Goal: Information Seeking & Learning: Learn about a topic

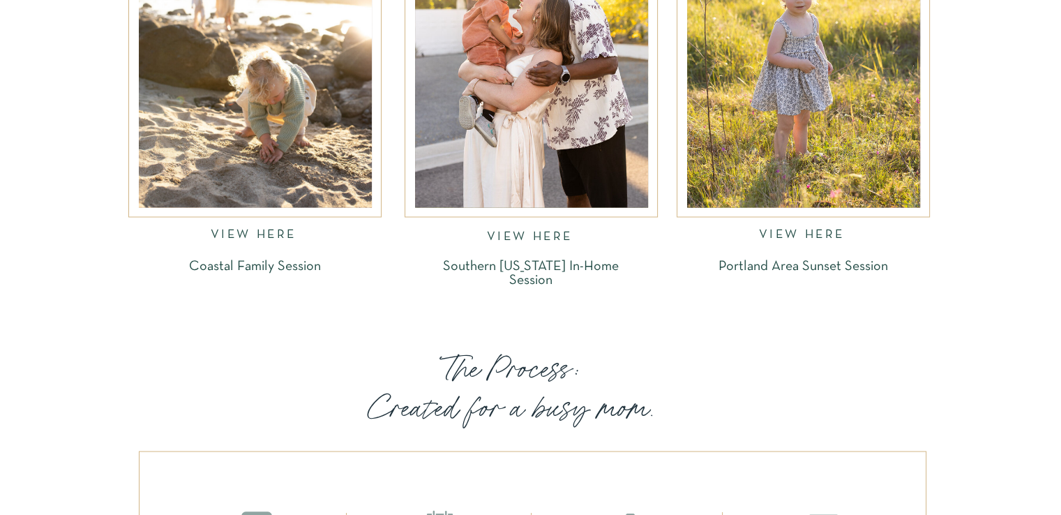
scroll to position [2365, 0]
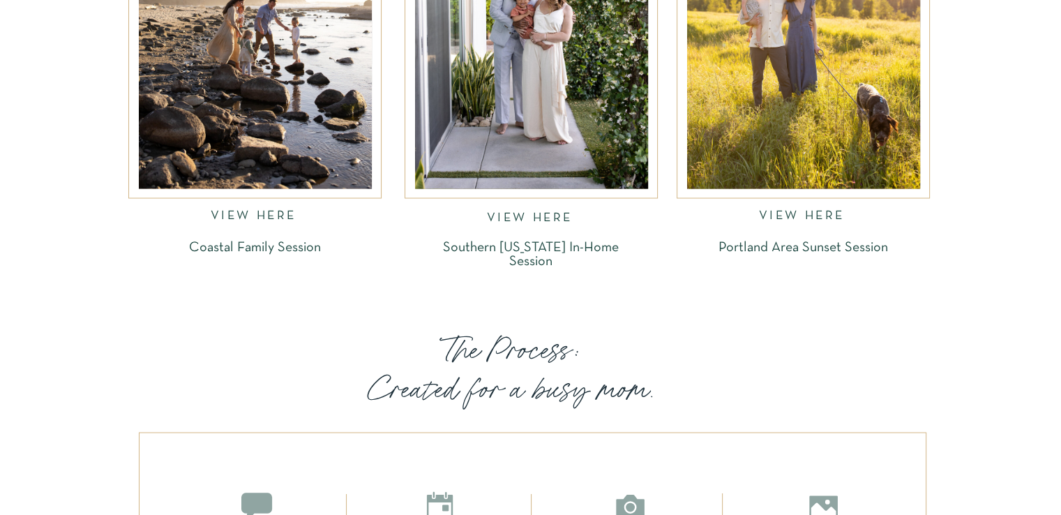
click at [259, 217] on nav "VIEW HERE" at bounding box center [255, 218] width 89 height 16
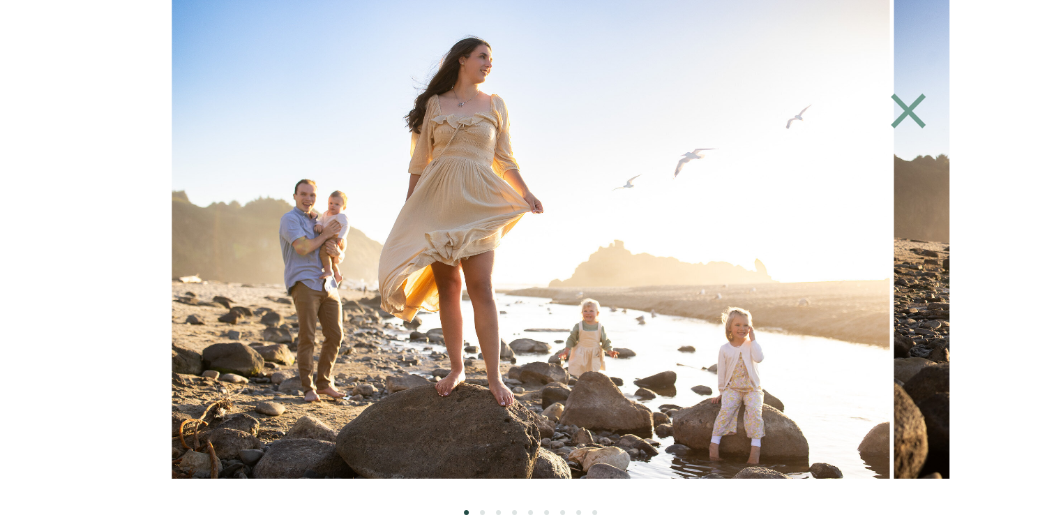
scroll to position [4906, 0]
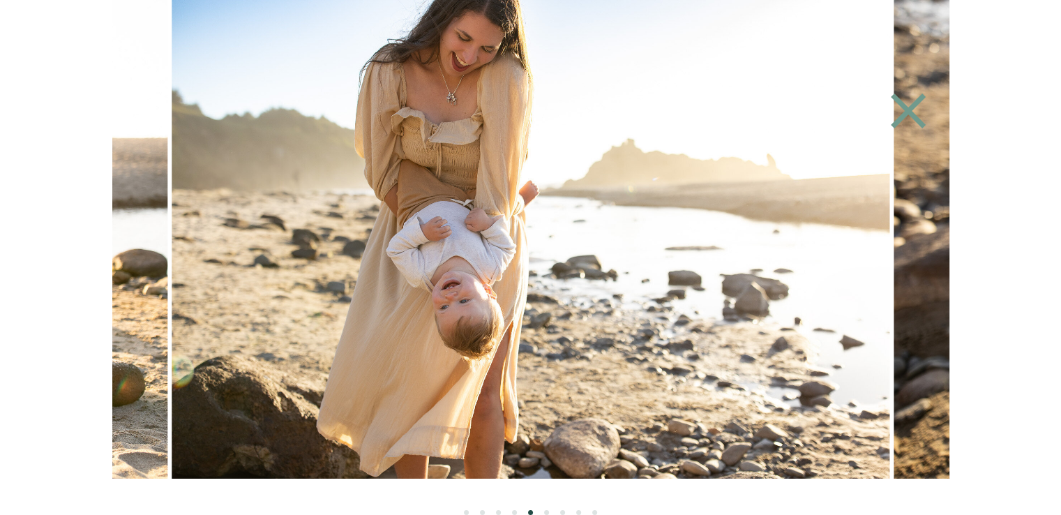
click at [905, 104] on icon at bounding box center [908, 111] width 60 height 63
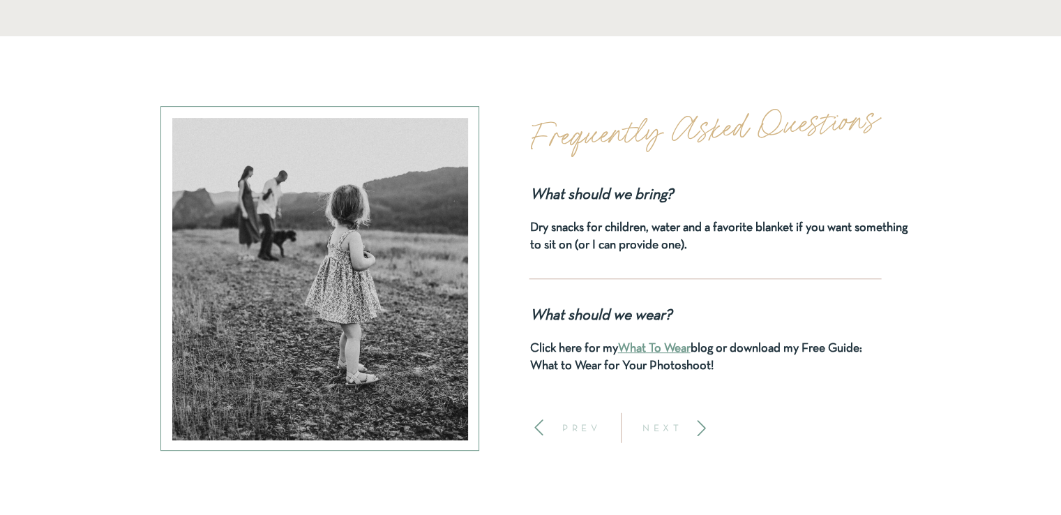
scroll to position [5835, 0]
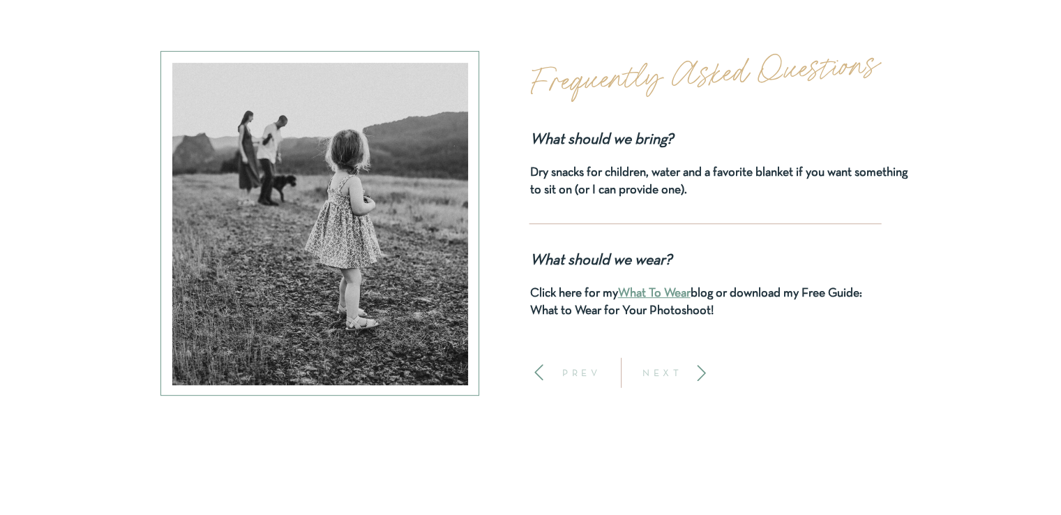
click at [672, 375] on p "NEXT" at bounding box center [663, 373] width 52 height 10
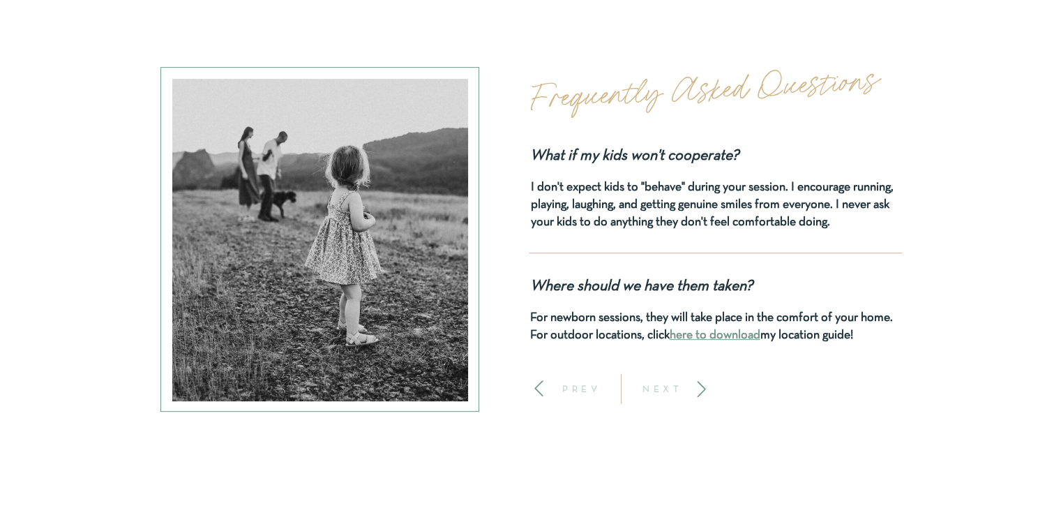
scroll to position [5817, 0]
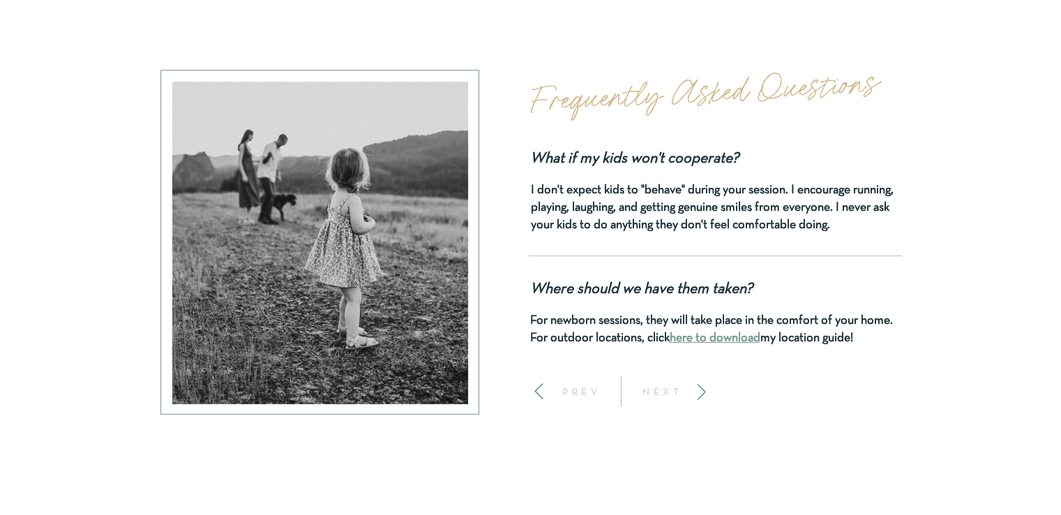
click at [665, 395] on p "NEXT" at bounding box center [663, 391] width 52 height 10
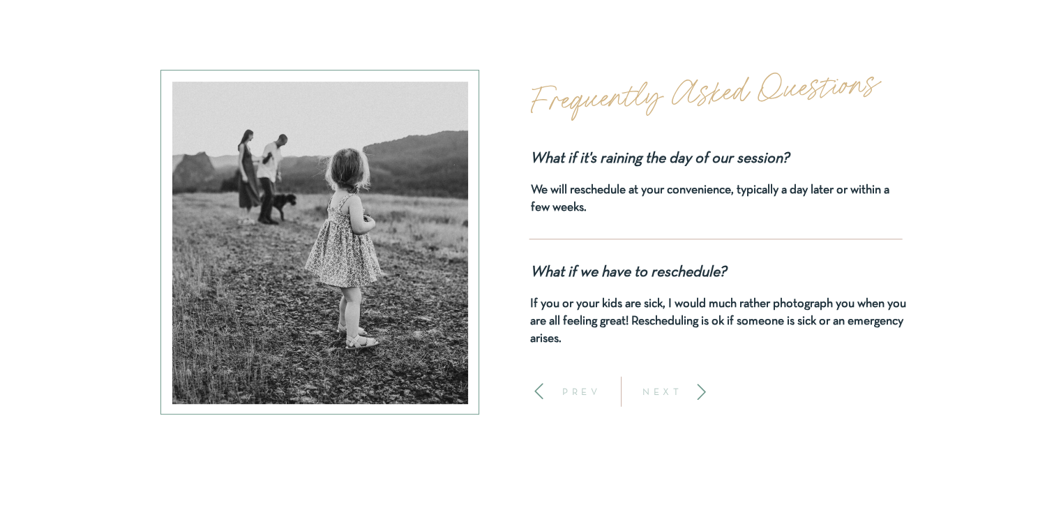
click at [665, 395] on p "NEXT" at bounding box center [663, 391] width 52 height 10
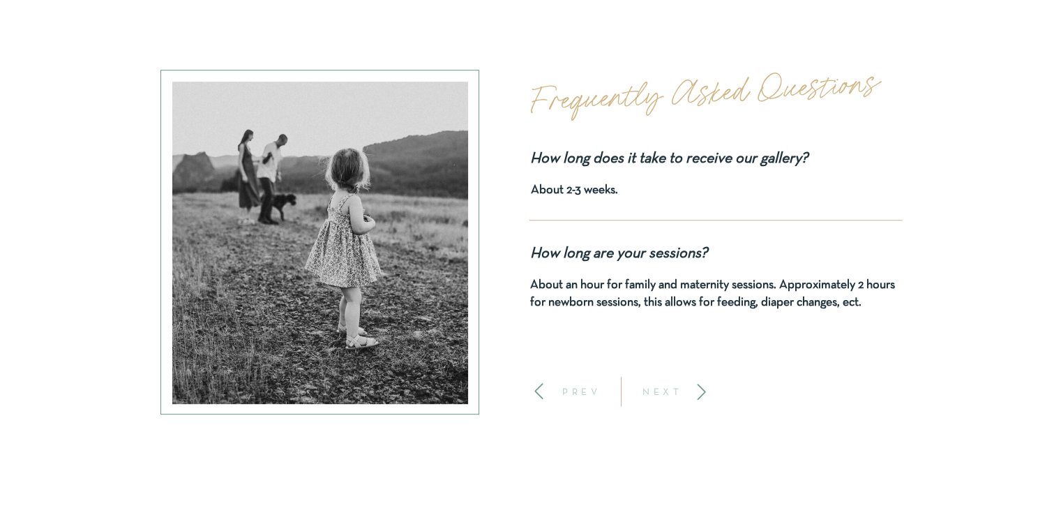
click at [665, 395] on p "NEXT" at bounding box center [663, 391] width 52 height 10
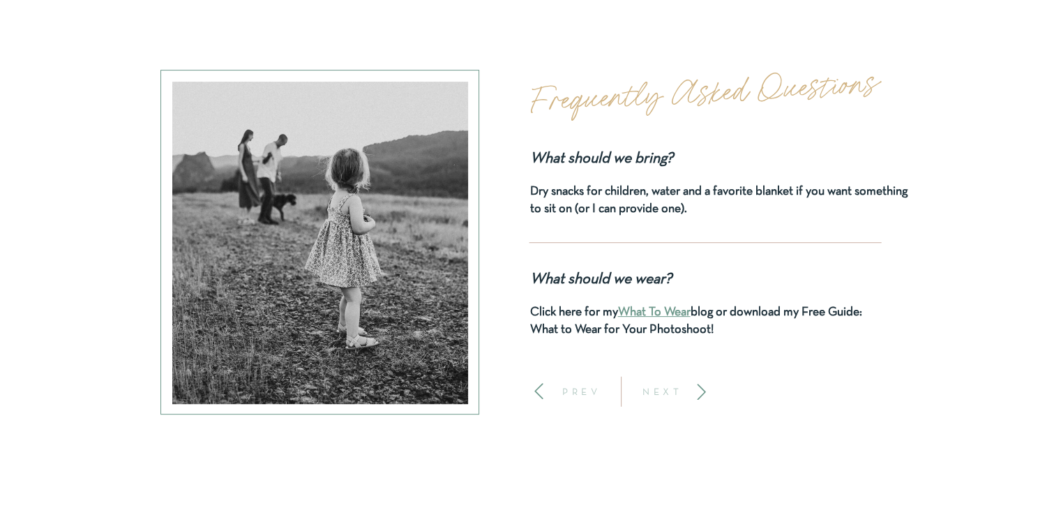
click at [665, 395] on p "NEXT" at bounding box center [663, 391] width 52 height 10
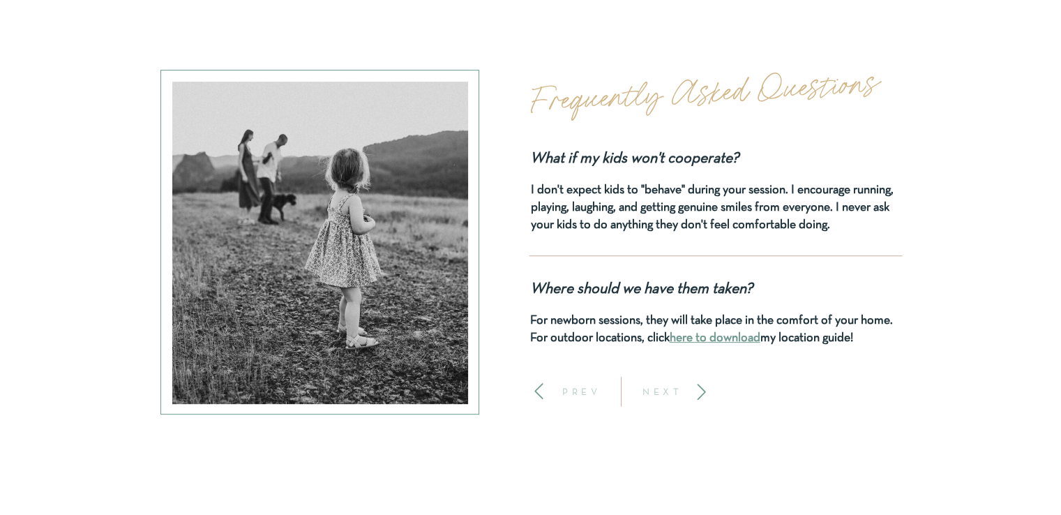
click at [665, 395] on p "NEXT" at bounding box center [663, 391] width 52 height 10
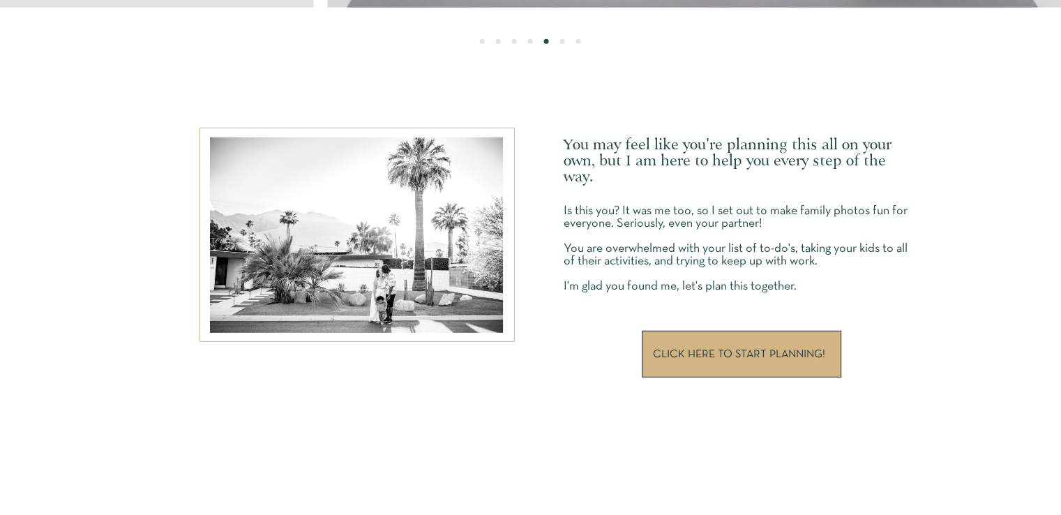
scroll to position [4019, 0]
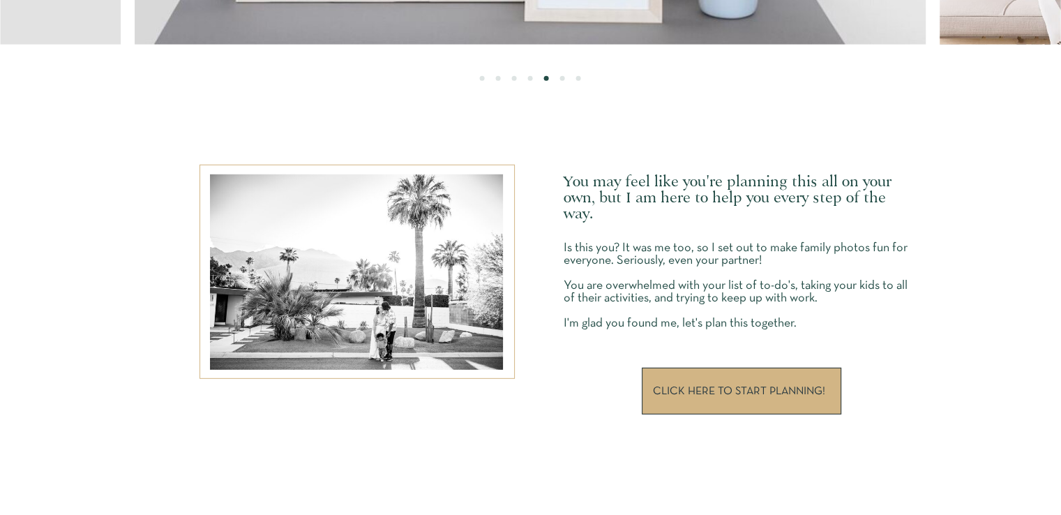
click at [769, 388] on p "CLICK HERE TO START PLANNING!" at bounding box center [741, 391] width 176 height 11
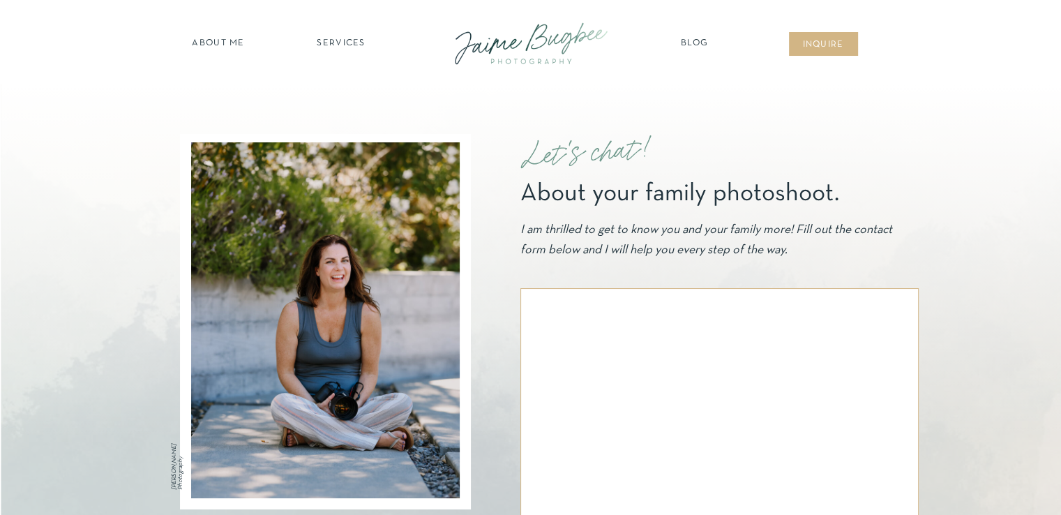
click at [214, 40] on nav "about ME" at bounding box center [218, 44] width 61 height 14
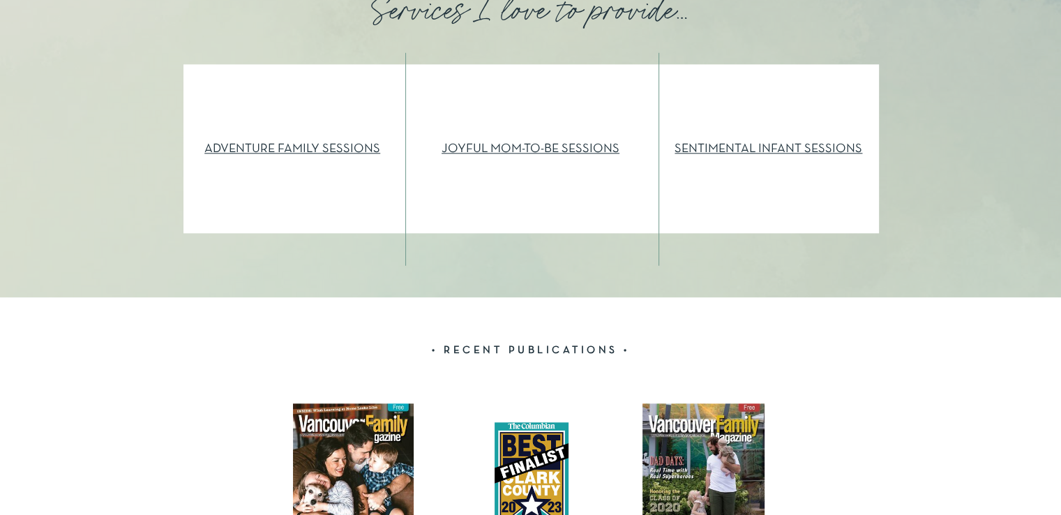
scroll to position [1560, 0]
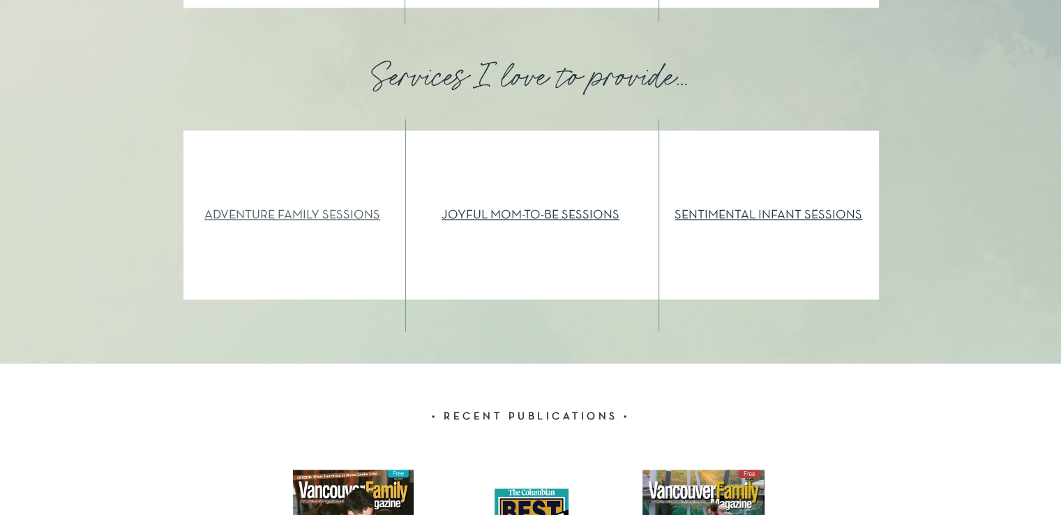
click at [291, 213] on link "ADVENTURE FAMILY SESSIONS" at bounding box center [292, 215] width 176 height 12
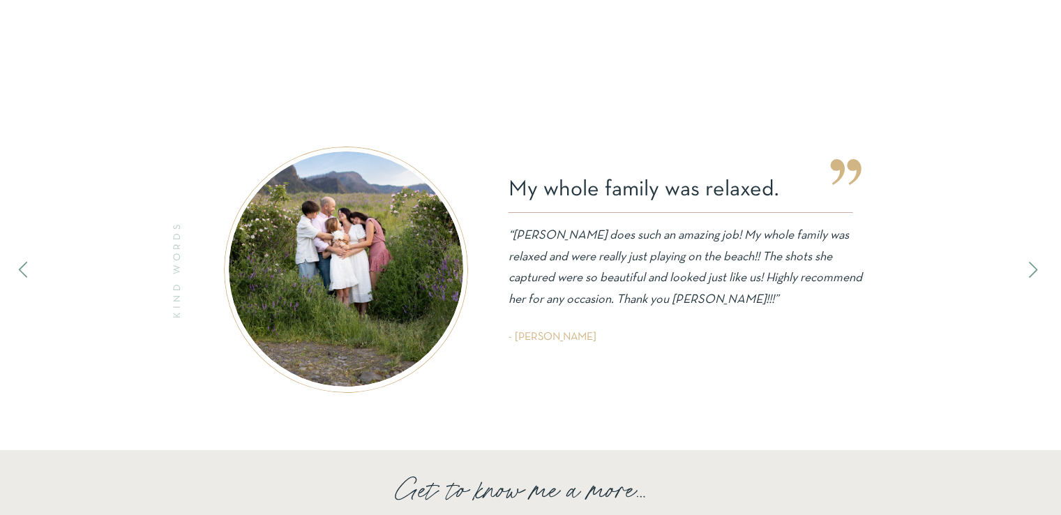
scroll to position [4855, 0]
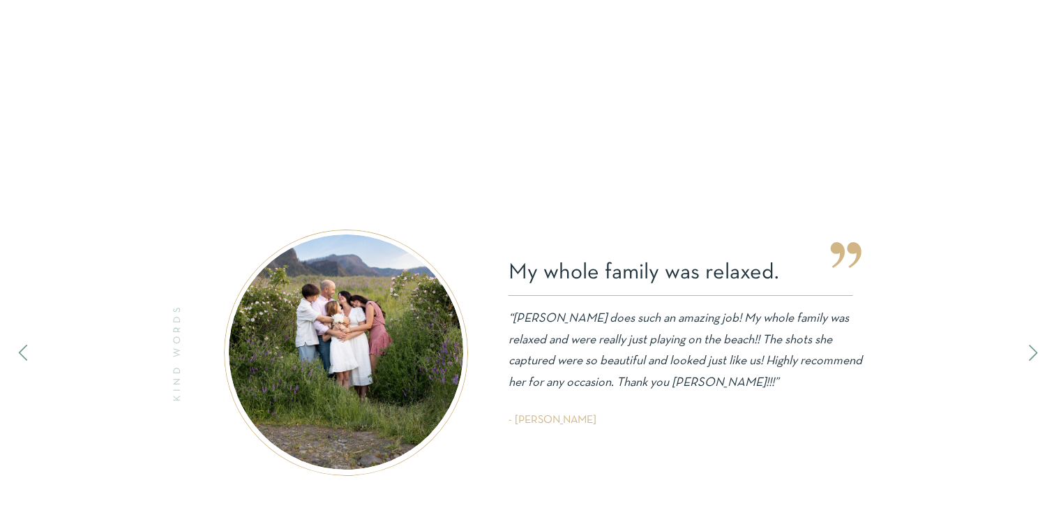
click at [1033, 354] on icon at bounding box center [1032, 353] width 8 height 16
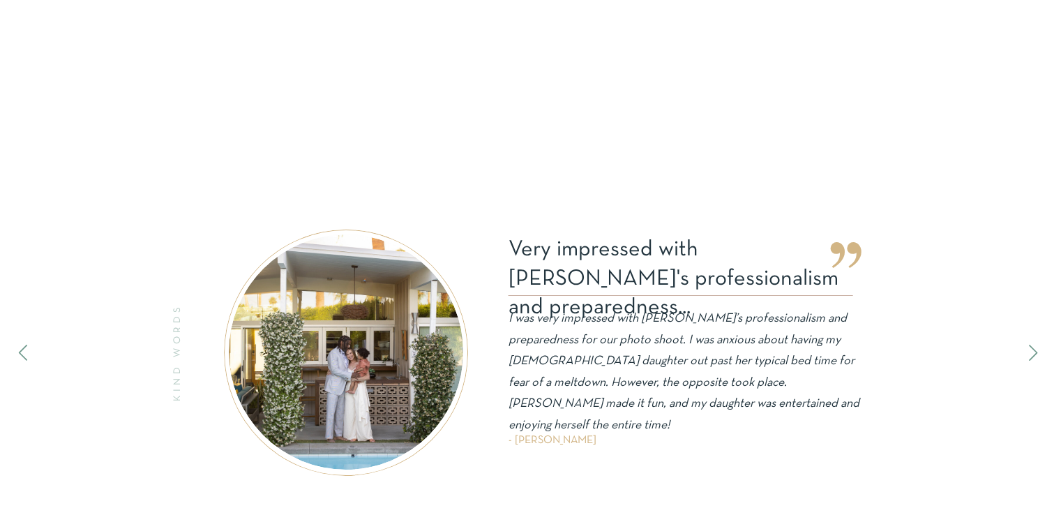
click at [1033, 354] on icon at bounding box center [1032, 353] width 8 height 16
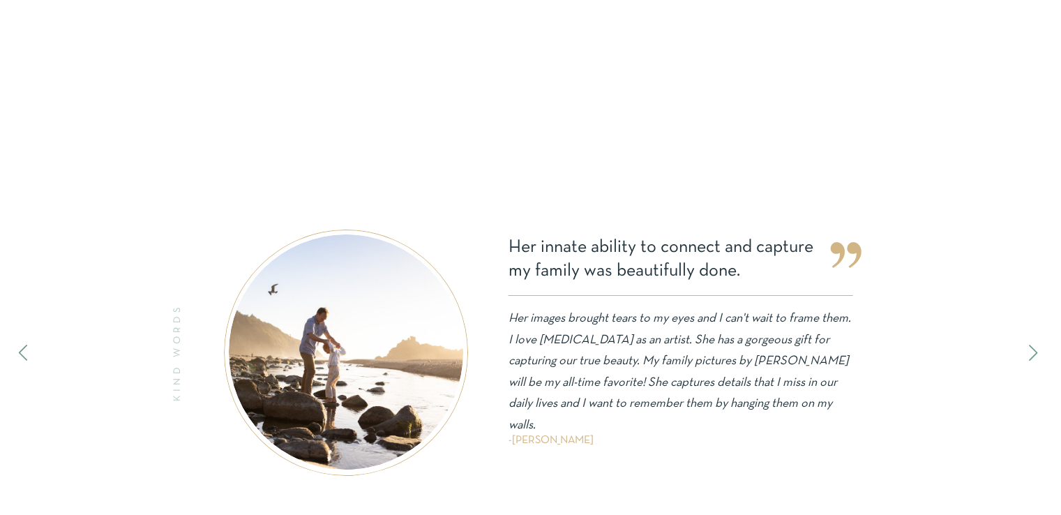
click at [15, 349] on icon at bounding box center [22, 352] width 19 height 19
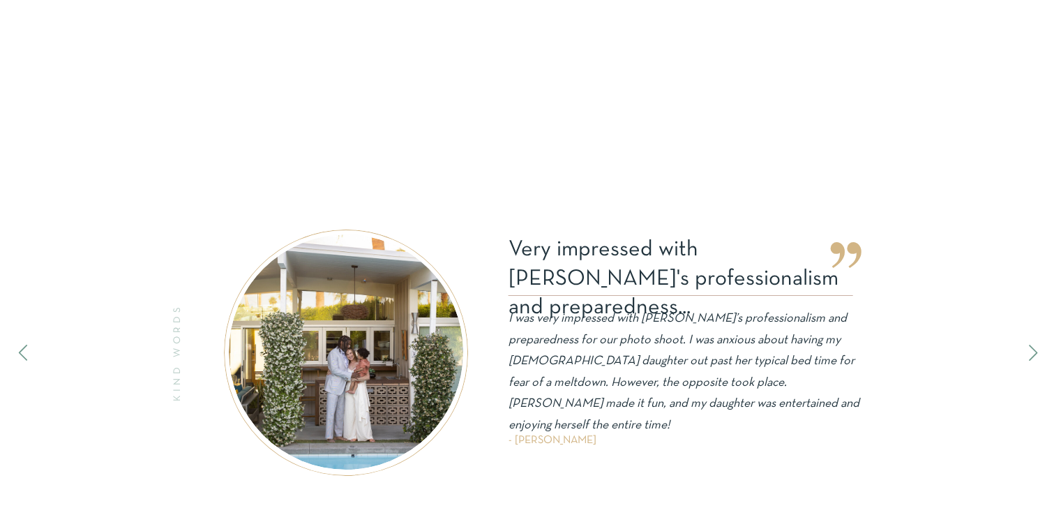
click at [1031, 356] on icon at bounding box center [1032, 353] width 8 height 16
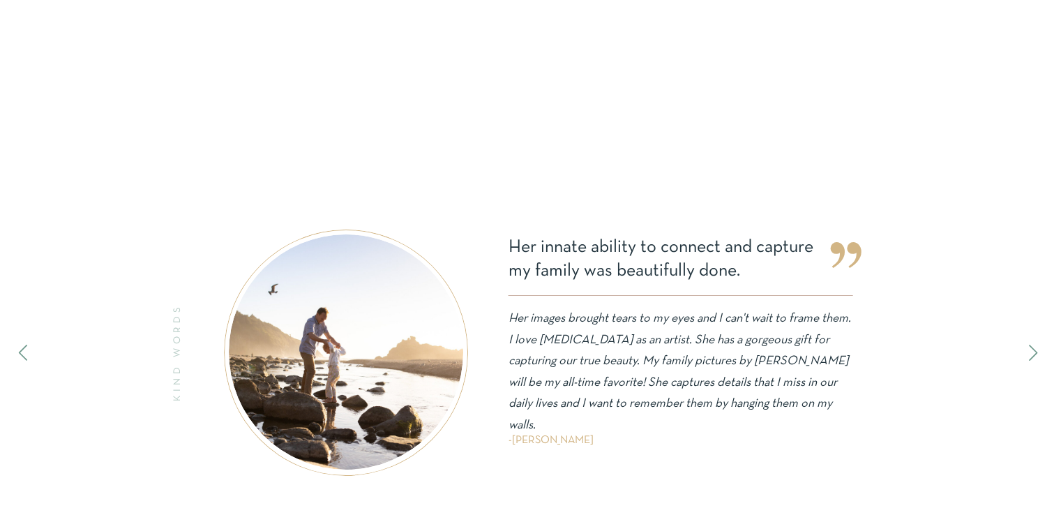
click at [1031, 356] on icon at bounding box center [1032, 353] width 8 height 16
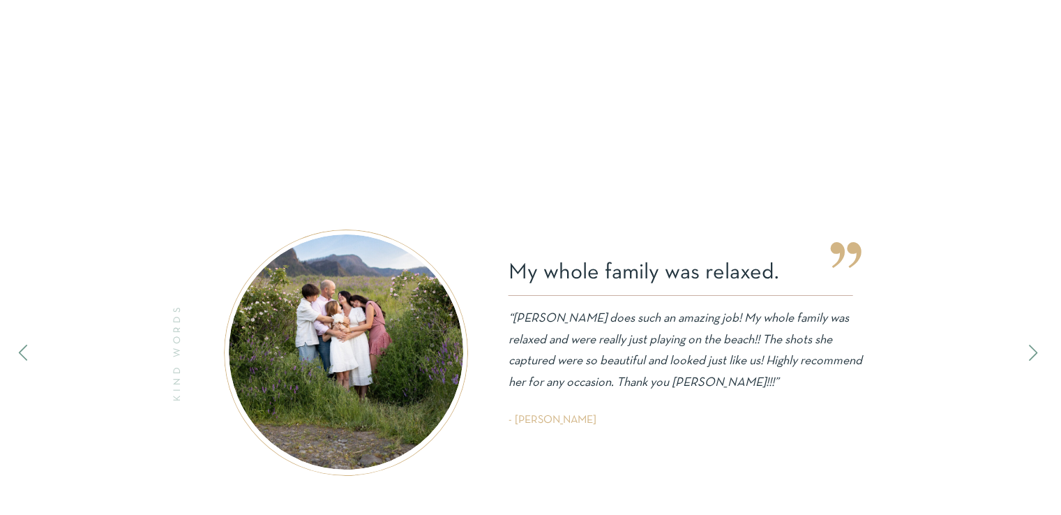
click at [1031, 356] on icon at bounding box center [1032, 353] width 8 height 16
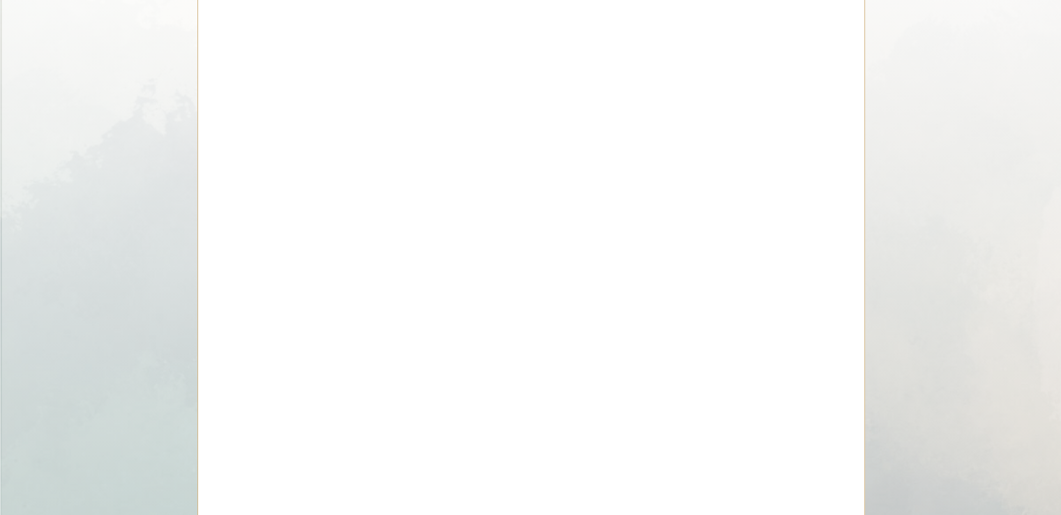
scroll to position [6737, 0]
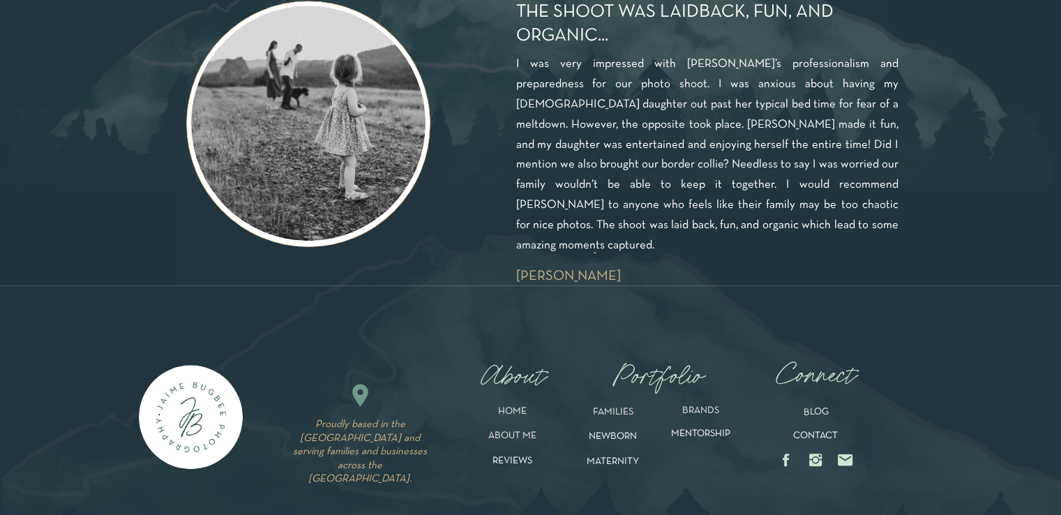
scroll to position [1265, 0]
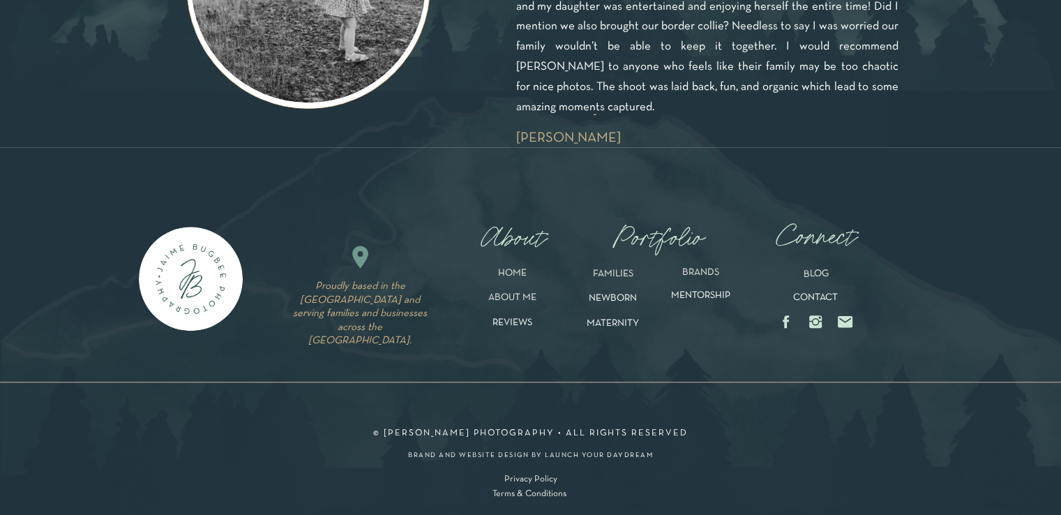
click at [612, 274] on p "FAMILIES" at bounding box center [613, 277] width 68 height 16
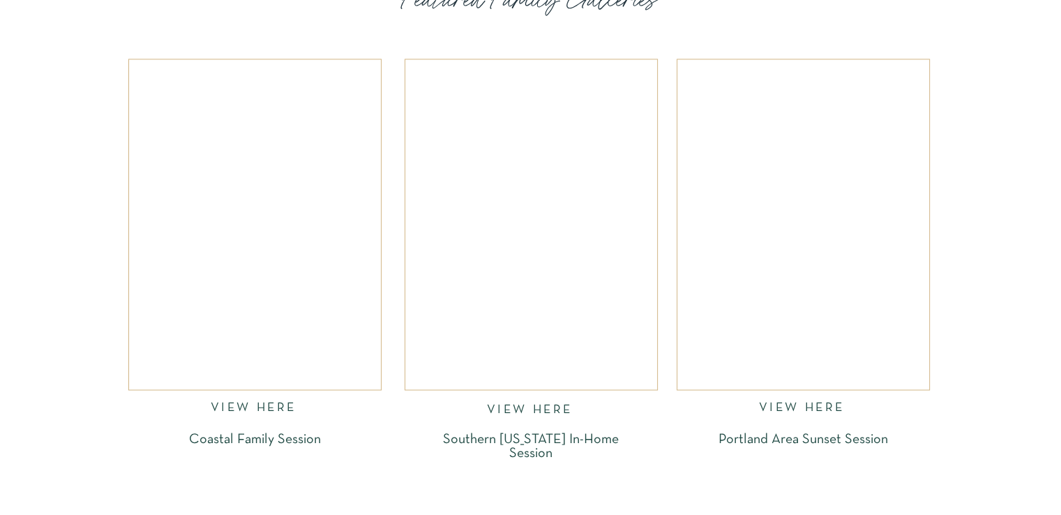
scroll to position [2209, 0]
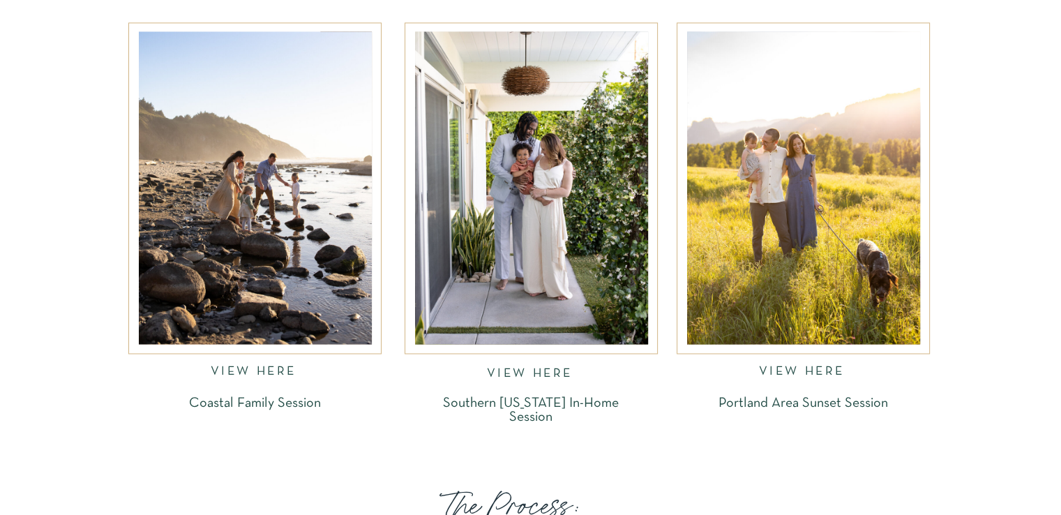
drag, startPoint x: 1064, startPoint y: 34, endPoint x: 1071, endPoint y: 167, distance: 133.4
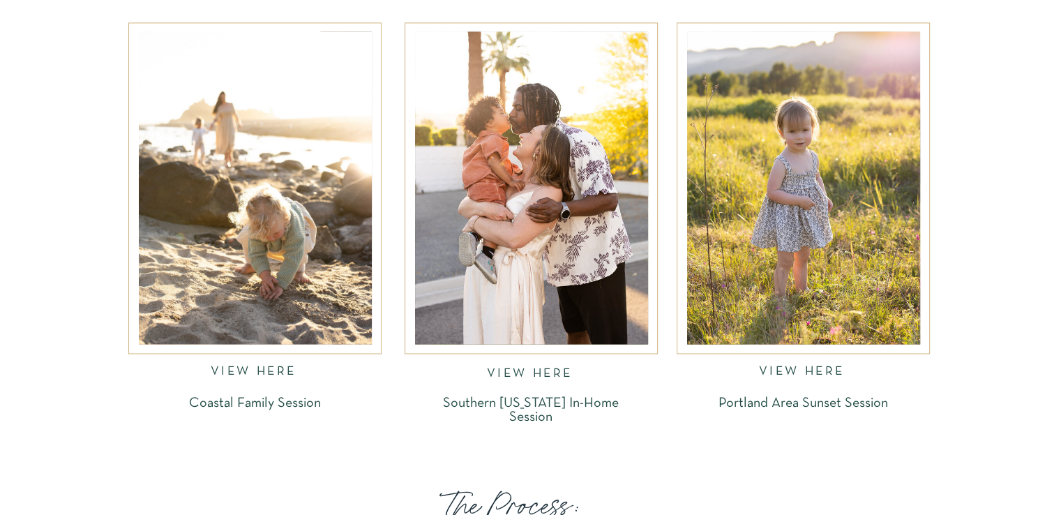
click at [276, 368] on nav "VIEW HERE" at bounding box center [255, 373] width 89 height 16
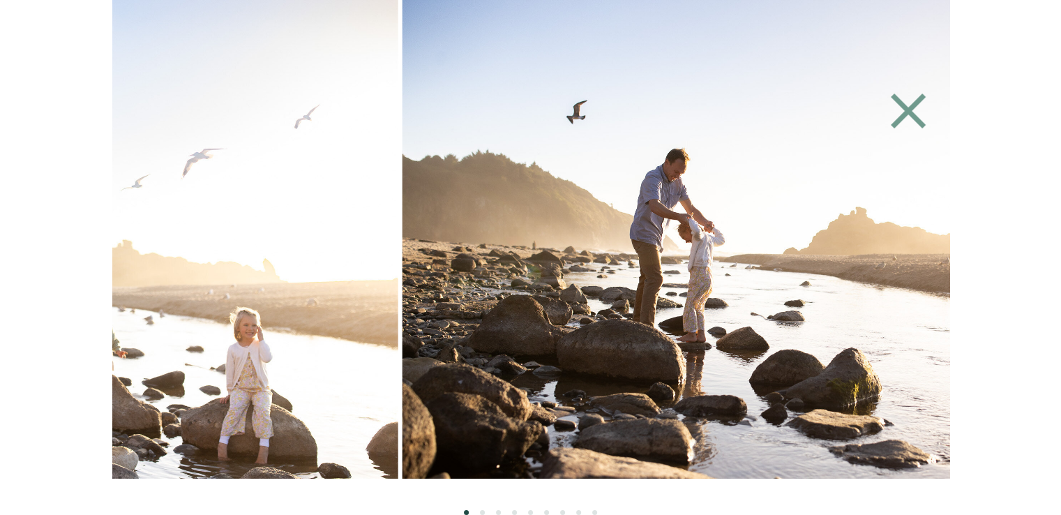
click at [402, 362] on img at bounding box center [761, 239] width 718 height 478
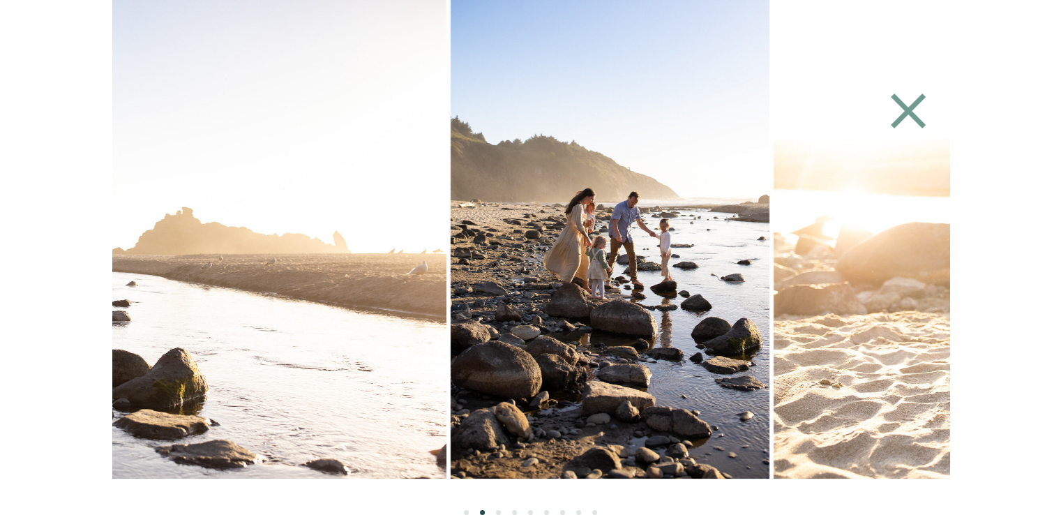
click at [471, 296] on img at bounding box center [610, 239] width 319 height 478
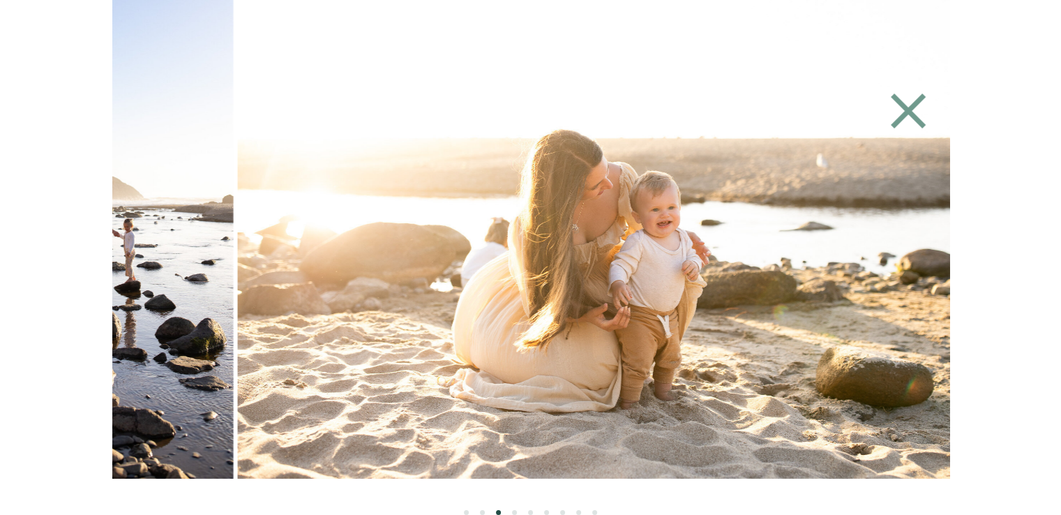
click at [398, 310] on img at bounding box center [597, 239] width 718 height 478
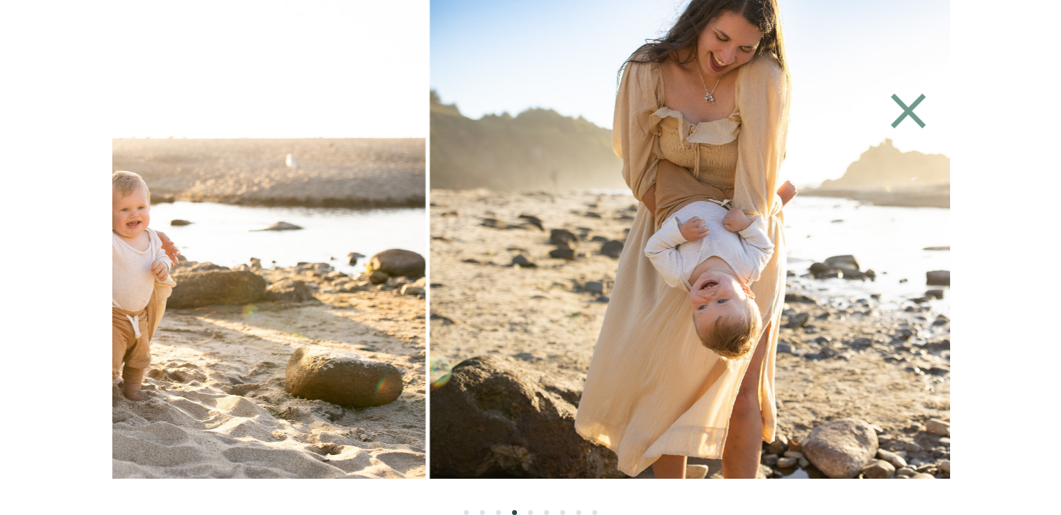
click at [466, 275] on img at bounding box center [789, 239] width 718 height 478
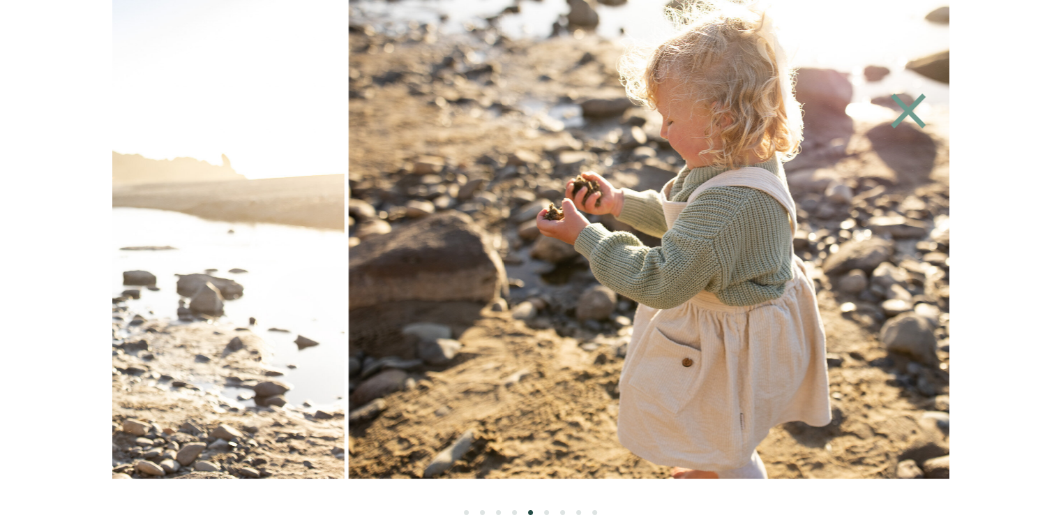
click at [367, 308] on img at bounding box center [707, 239] width 718 height 478
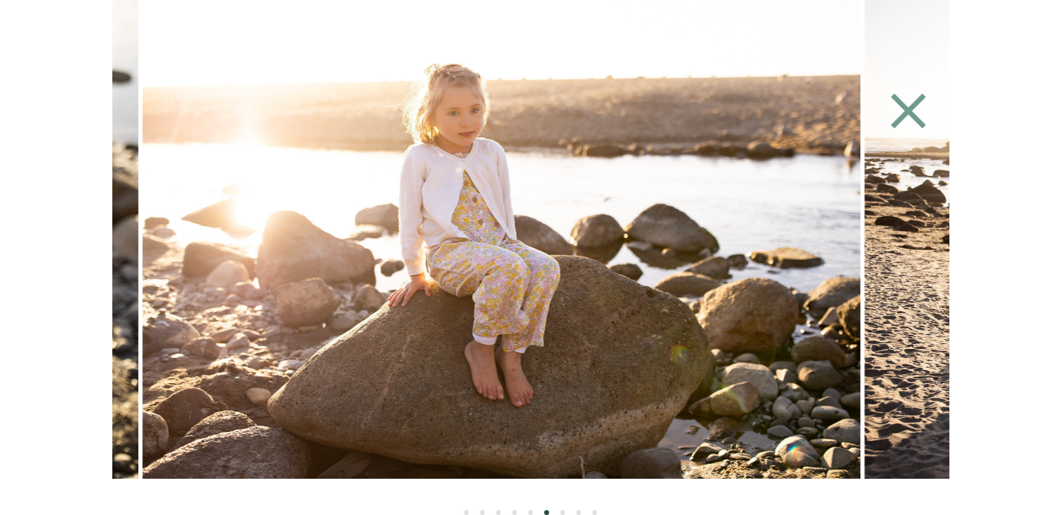
click at [176, 281] on img at bounding box center [501, 239] width 718 height 478
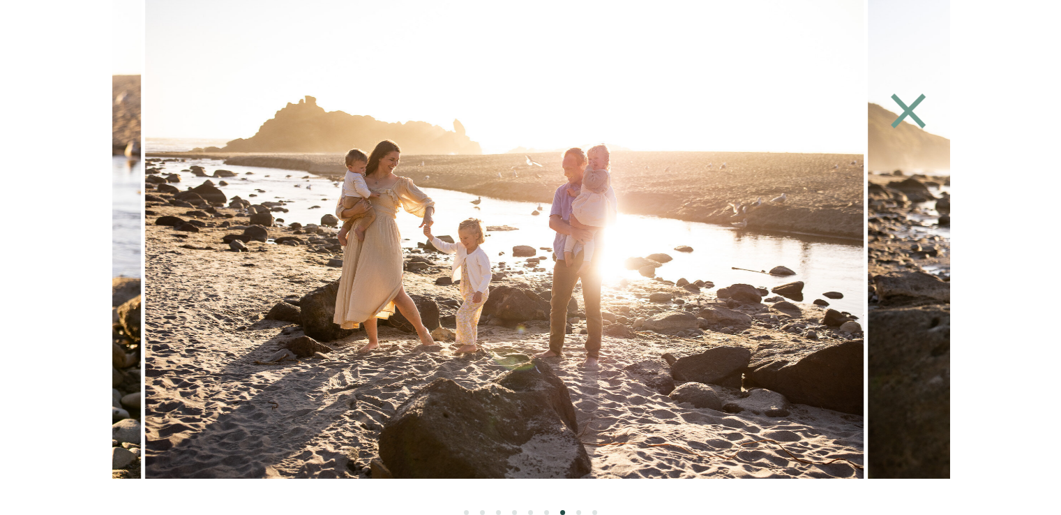
click at [167, 266] on img at bounding box center [504, 239] width 718 height 478
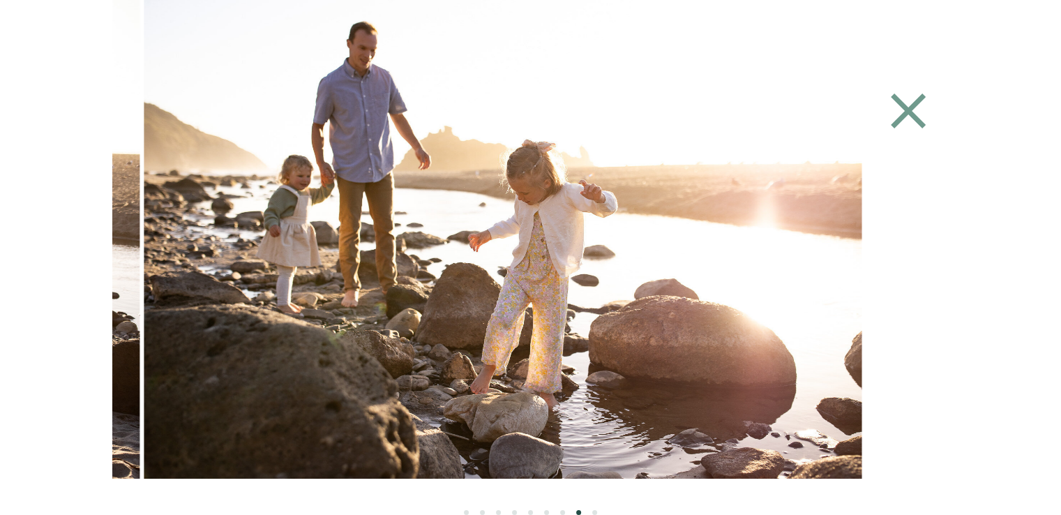
click at [141, 258] on div at bounding box center [530, 239] width 837 height 478
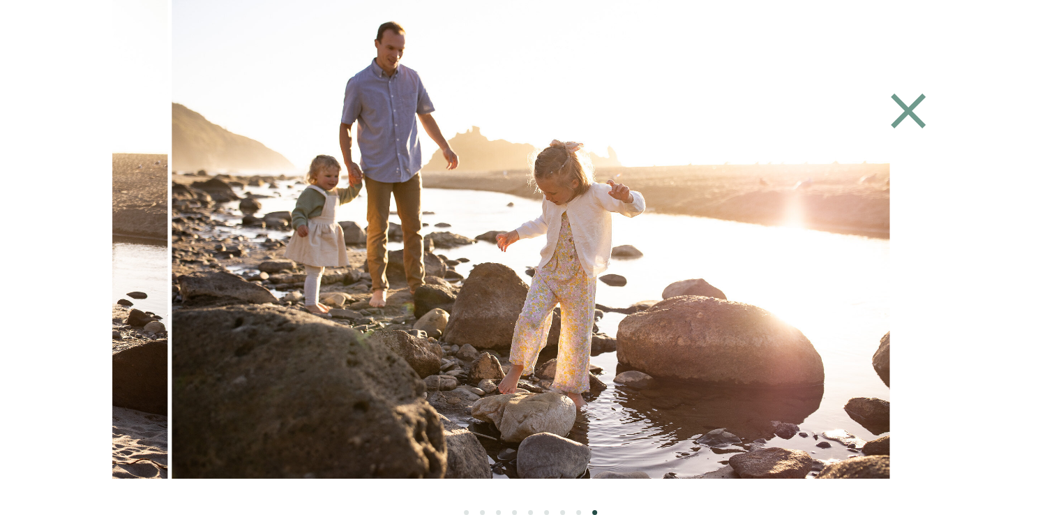
drag, startPoint x: 960, startPoint y: 219, endPoint x: 699, endPoint y: 248, distance: 262.4
click at [907, 103] on icon at bounding box center [908, 111] width 60 height 63
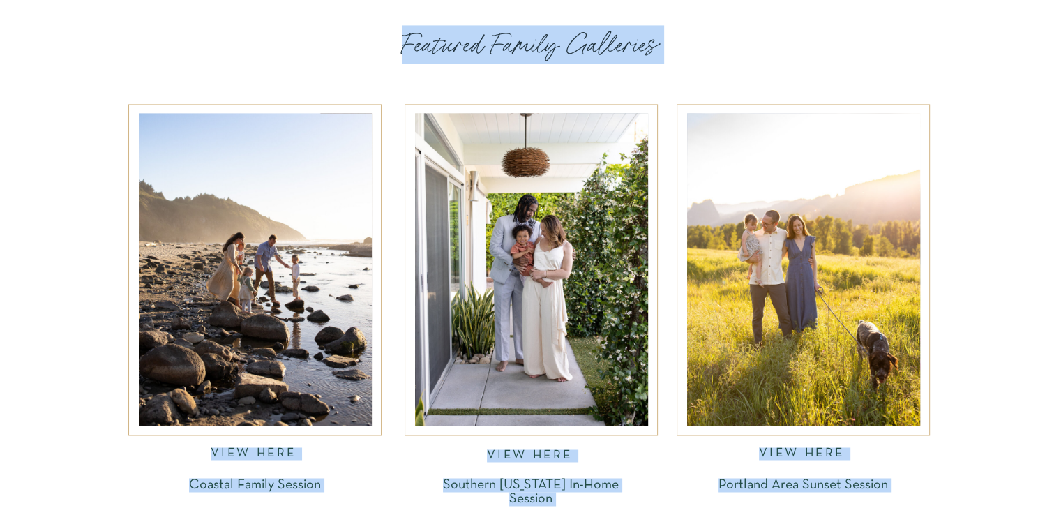
scroll to position [2126, 0]
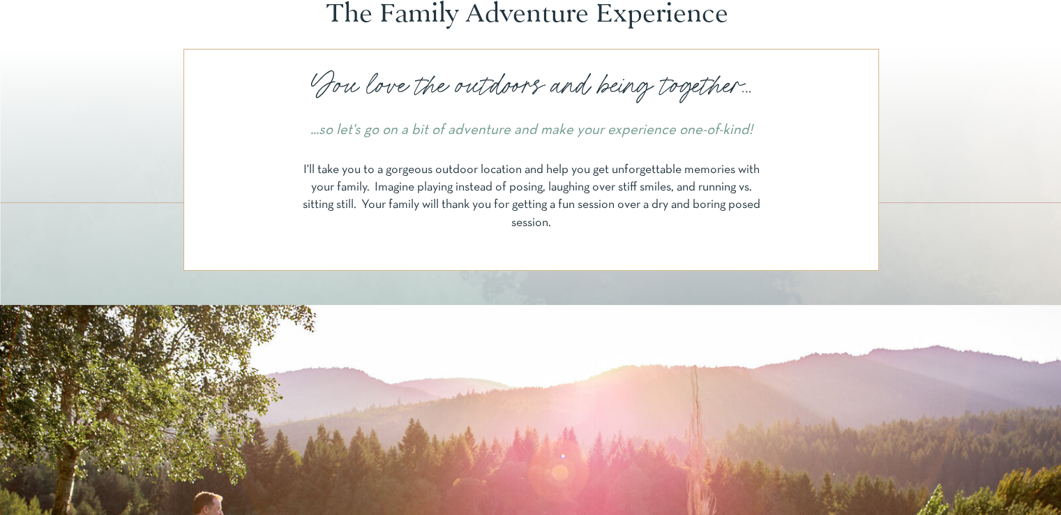
scroll to position [0, 0]
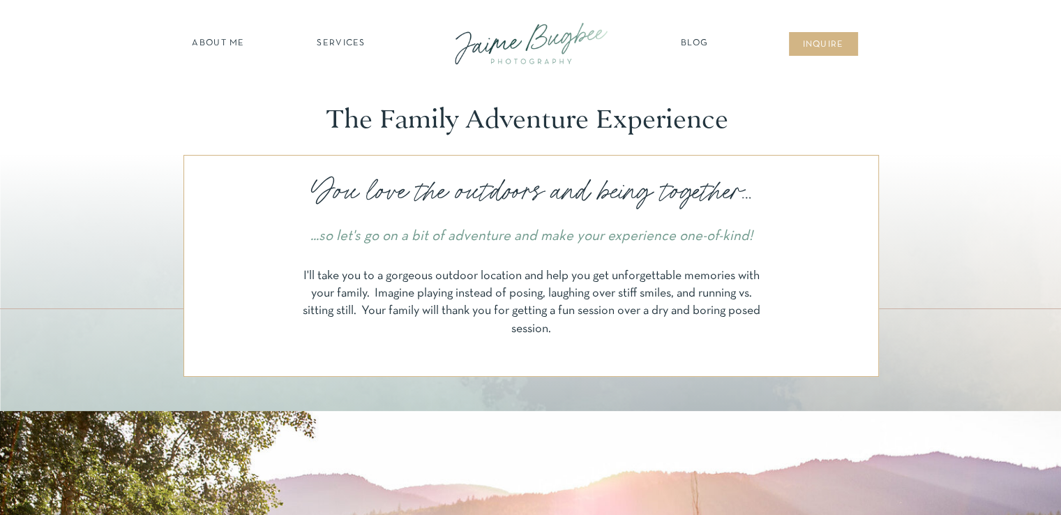
click at [698, 39] on nav "Blog" at bounding box center [694, 44] width 35 height 14
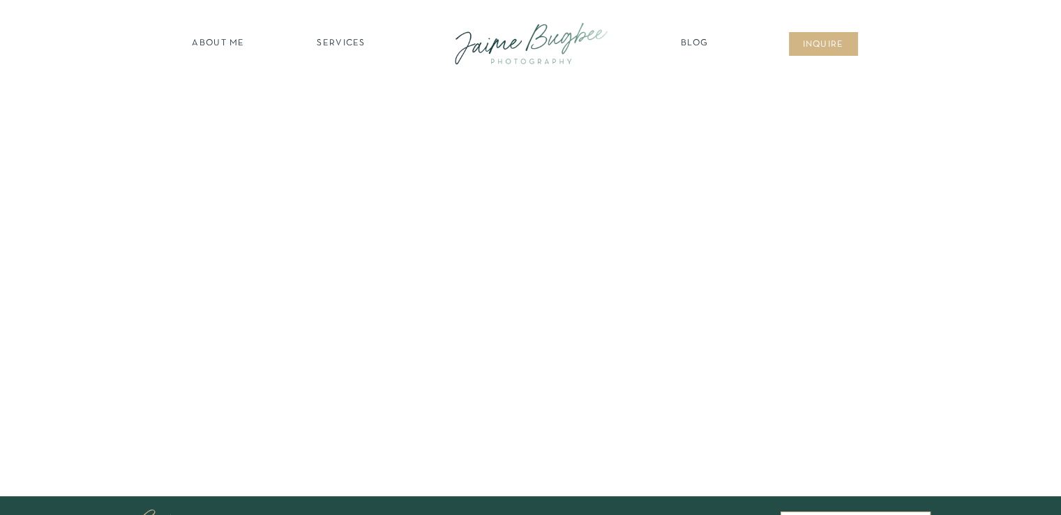
click at [220, 45] on nav "about ME" at bounding box center [218, 44] width 61 height 14
